Goal: Find specific page/section: Find specific page/section

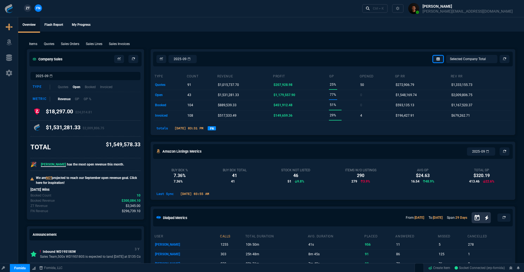
select select "18: totals"
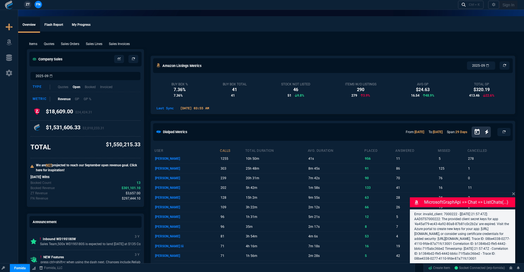
select select "18: totals"
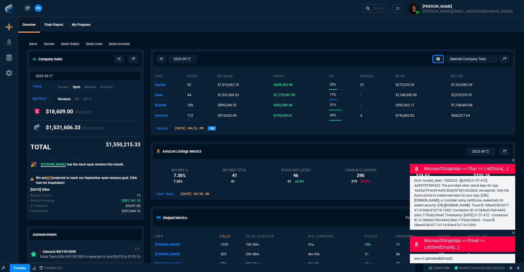
click at [216, 130] on link "FN" at bounding box center [212, 128] width 8 height 4
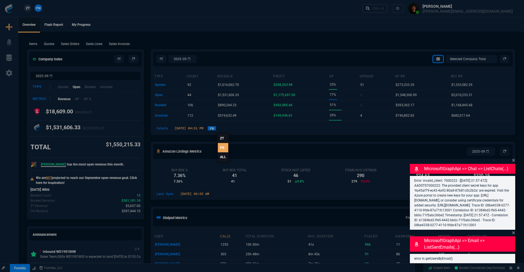
click at [224, 157] on link "ALL" at bounding box center [223, 156] width 10 height 9
